Goal: Navigation & Orientation: Find specific page/section

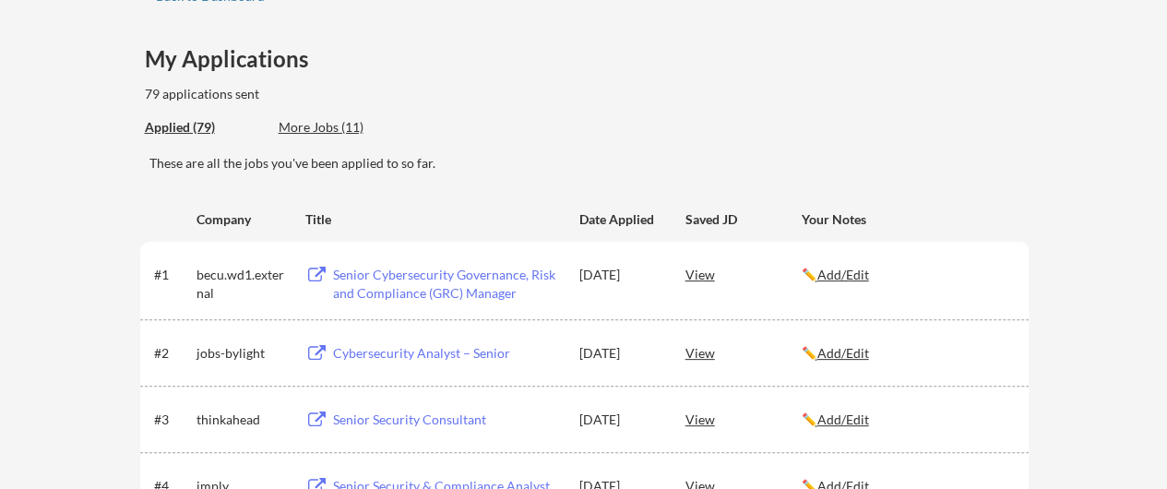
scroll to position [79, 0]
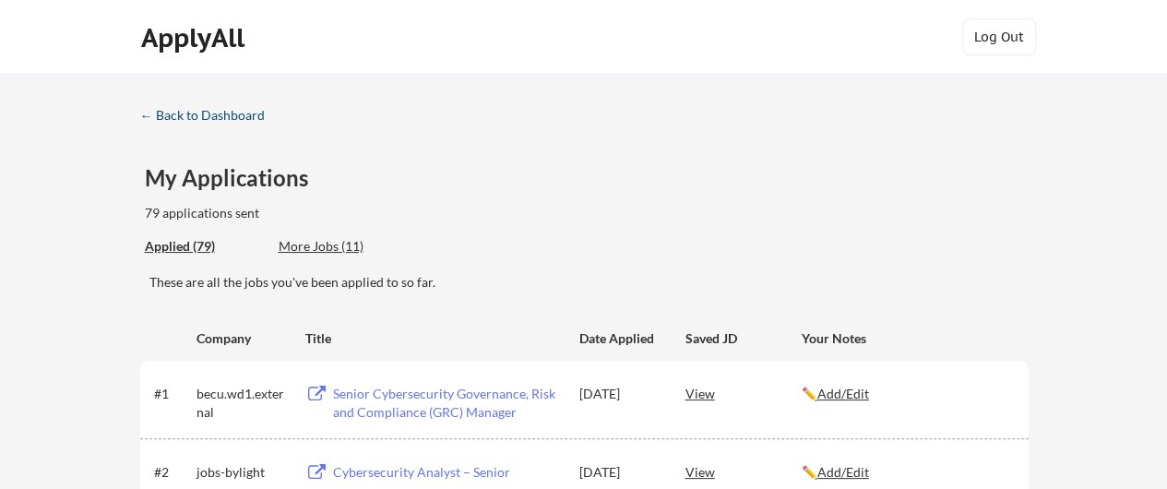
click at [153, 109] on div "← Back to Dashboard" at bounding box center [209, 115] width 138 height 13
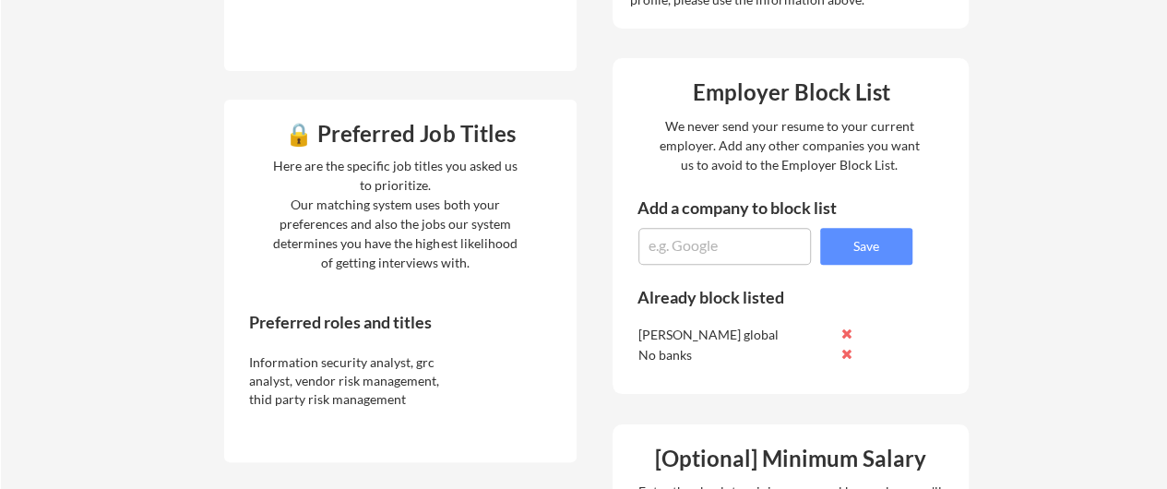
scroll to position [769, 0]
